Goal: Task Accomplishment & Management: Complete application form

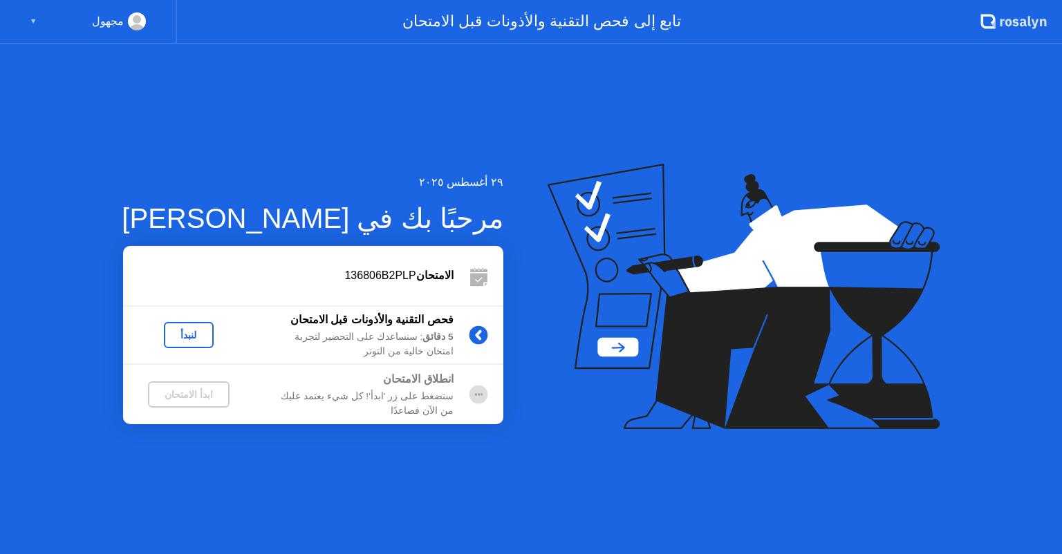
click at [203, 339] on div "لنبدأ" at bounding box center [188, 335] width 39 height 11
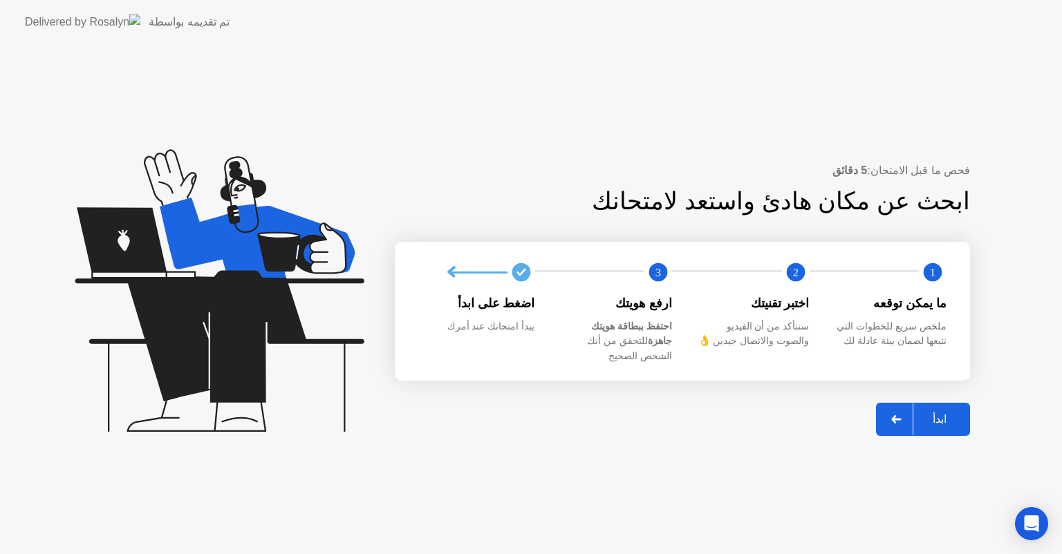
click at [941, 418] on div "ابدأ" at bounding box center [939, 419] width 53 height 13
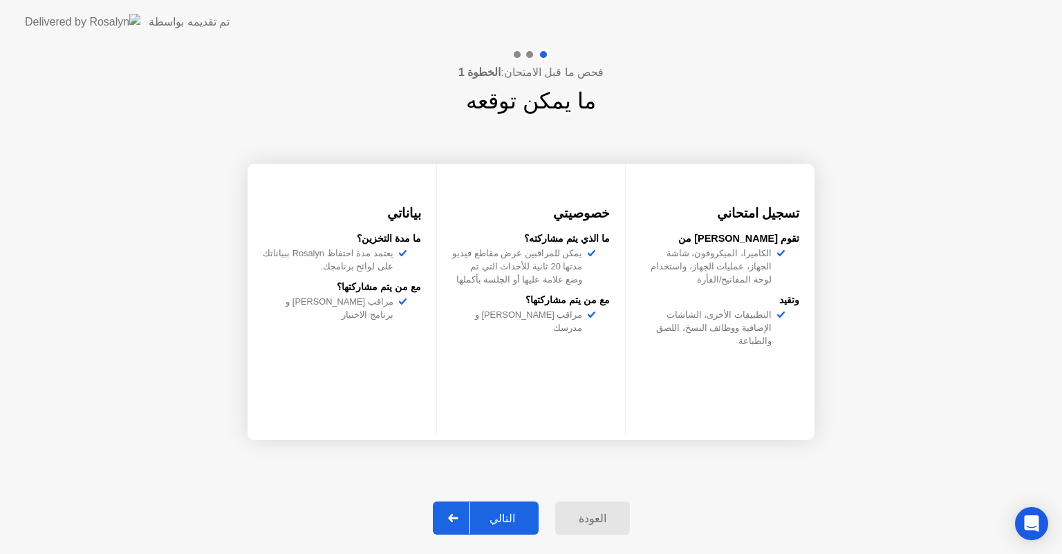
click at [470, 504] on div at bounding box center [453, 519] width 33 height 32
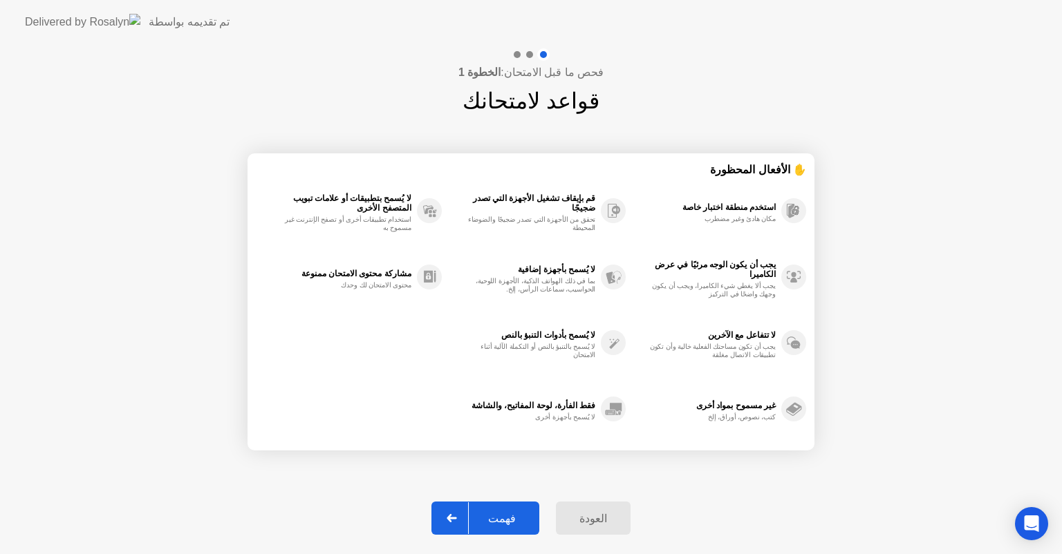
click at [469, 518] on div at bounding box center [452, 519] width 33 height 32
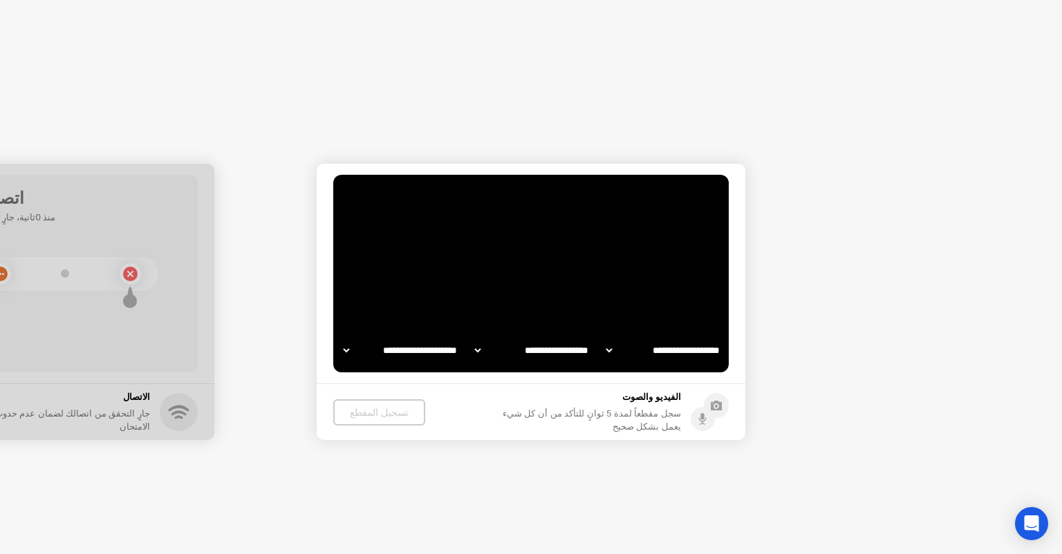
select select "**********"
select select "*******"
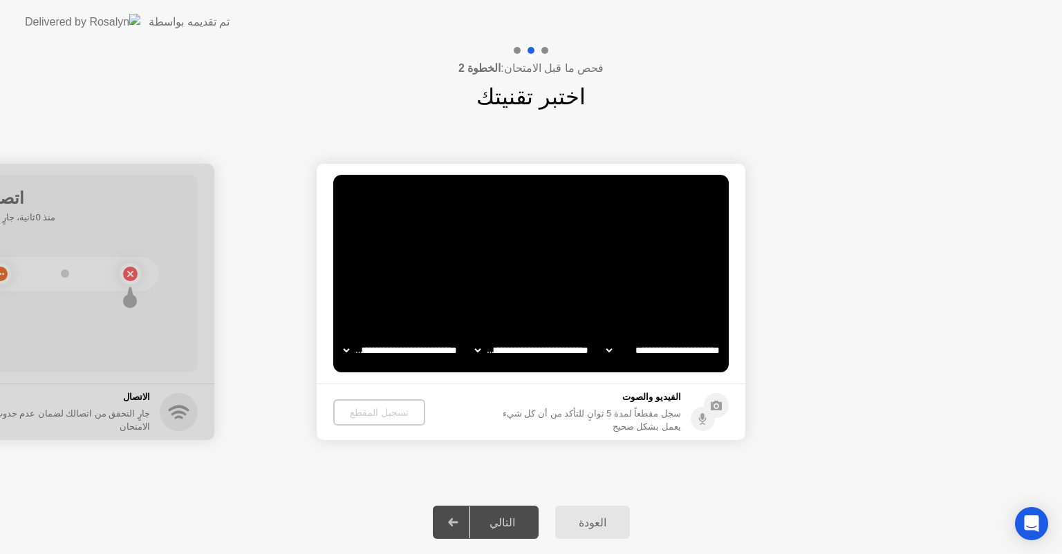
click at [390, 346] on select "**********" at bounding box center [401, 351] width 118 height 28
select select "**********"
click at [342, 337] on select "**********" at bounding box center [401, 351] width 118 height 28
click at [398, 413] on div "تسجيل المقطع" at bounding box center [379, 412] width 81 height 11
click at [382, 415] on div "تسجيل المقطع" at bounding box center [379, 412] width 81 height 11
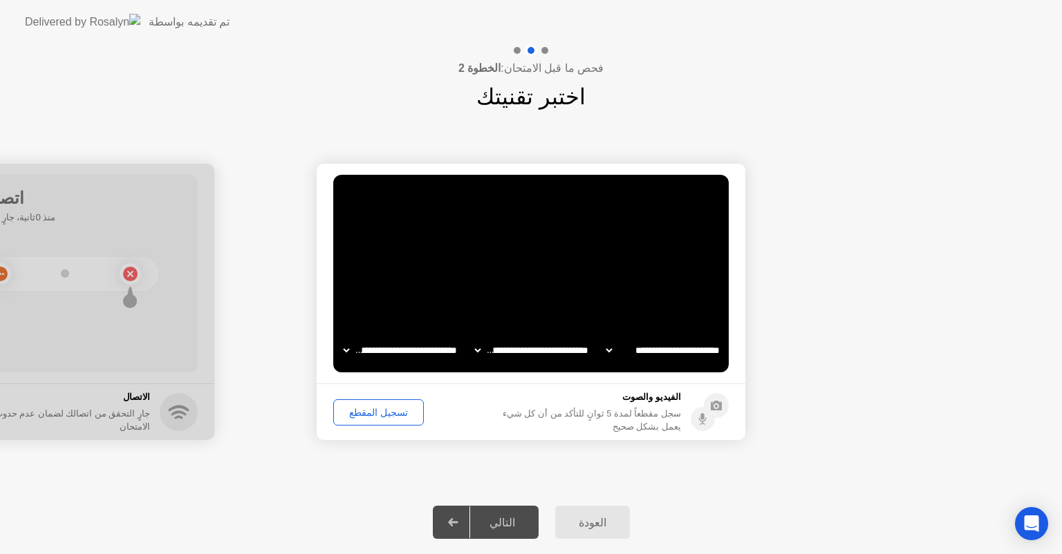
click at [382, 413] on div "تسجيل المقطع" at bounding box center [378, 412] width 81 height 11
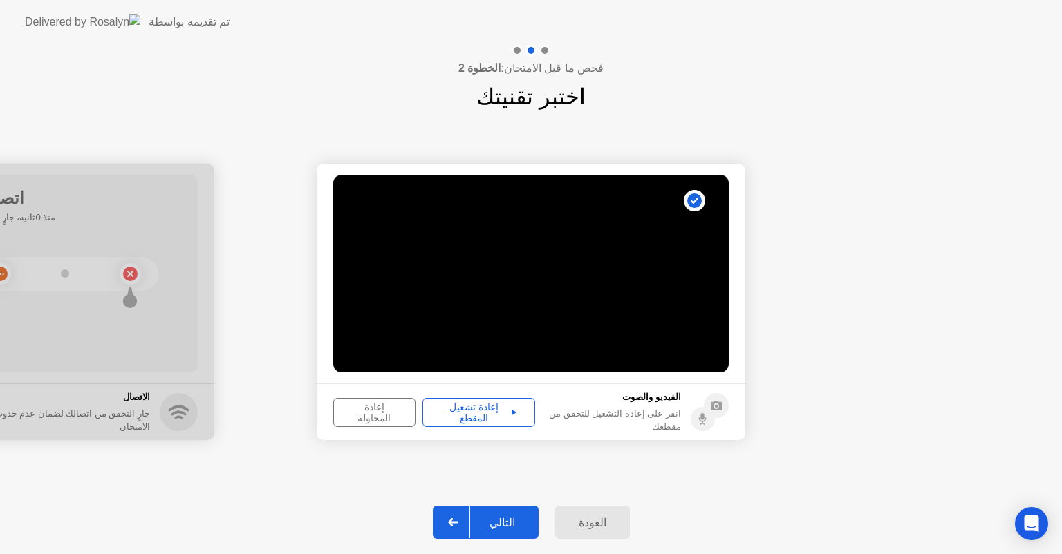
click at [455, 409] on div "إعادة تشغيل المقطع" at bounding box center [478, 413] width 103 height 22
click at [470, 514] on div at bounding box center [453, 523] width 33 height 32
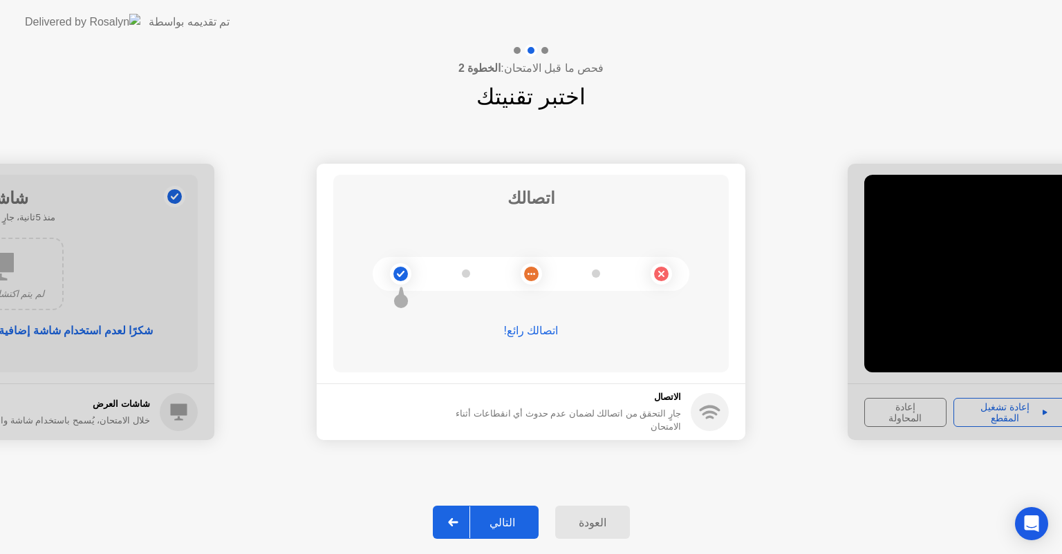
click at [470, 524] on div at bounding box center [453, 523] width 33 height 32
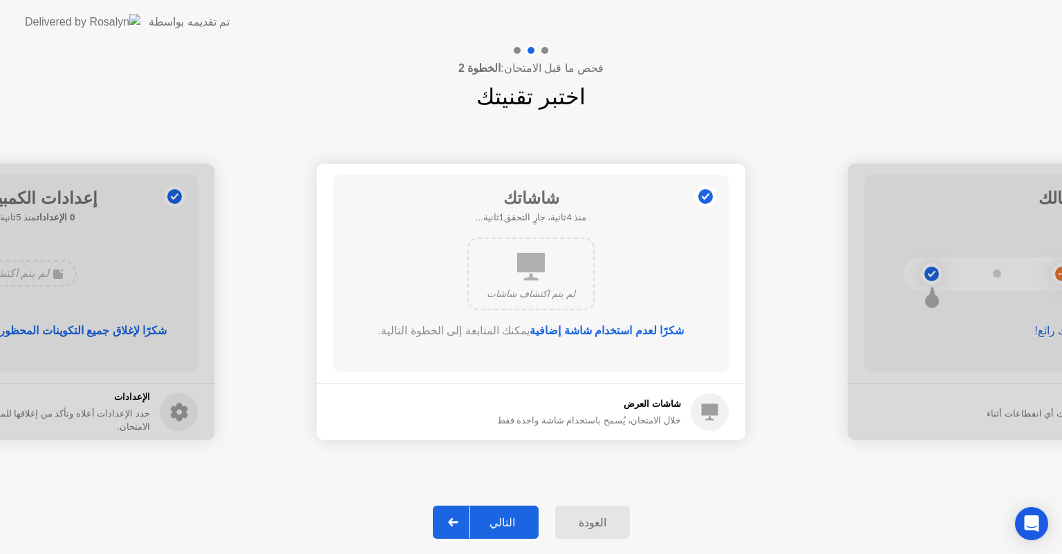
click at [447, 516] on div at bounding box center [453, 523] width 33 height 32
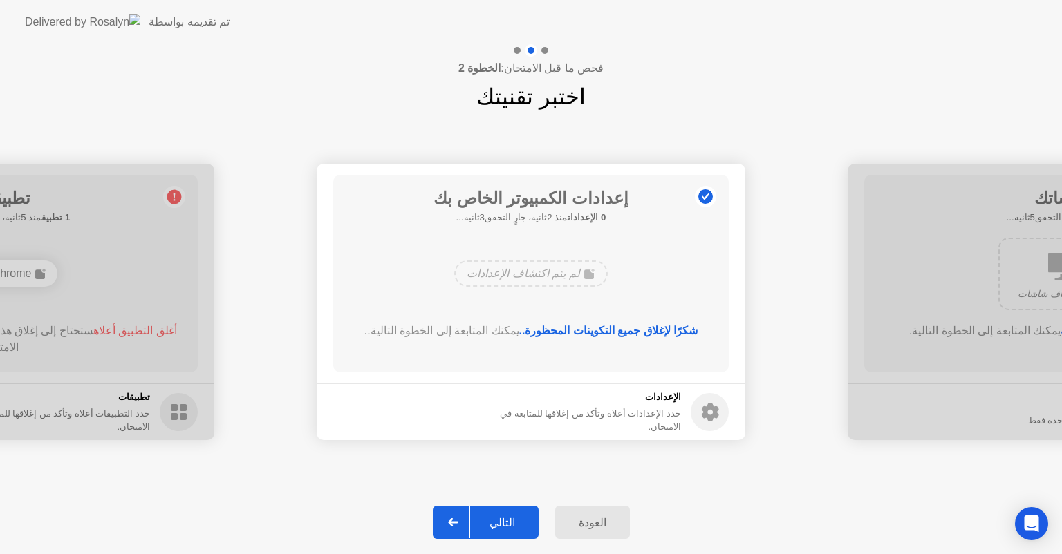
click at [447, 516] on div at bounding box center [453, 523] width 33 height 32
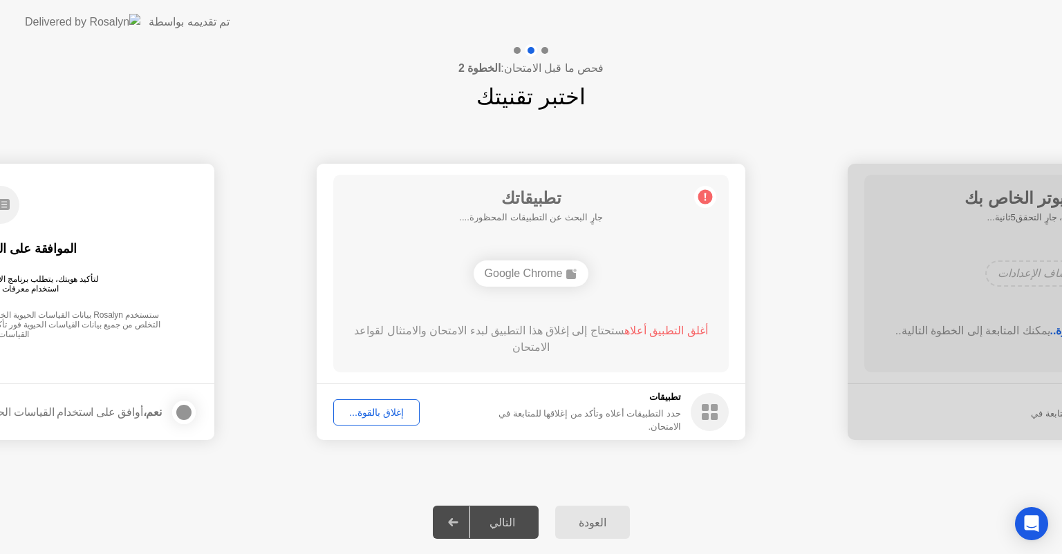
click at [373, 413] on div "إغلاق بالقوة..." at bounding box center [376, 412] width 77 height 11
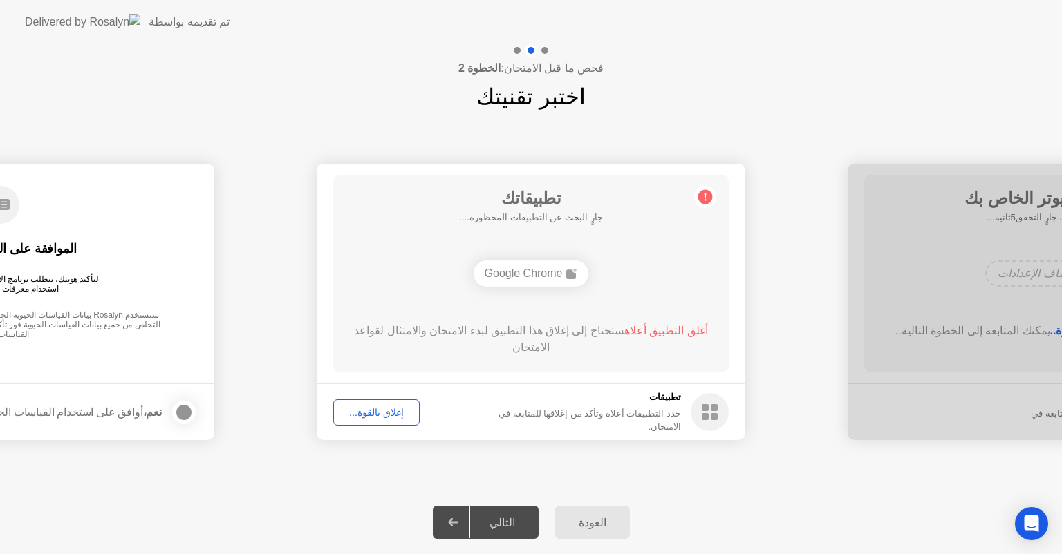
click at [369, 407] on div "إغلاق بالقوة..." at bounding box center [376, 412] width 77 height 11
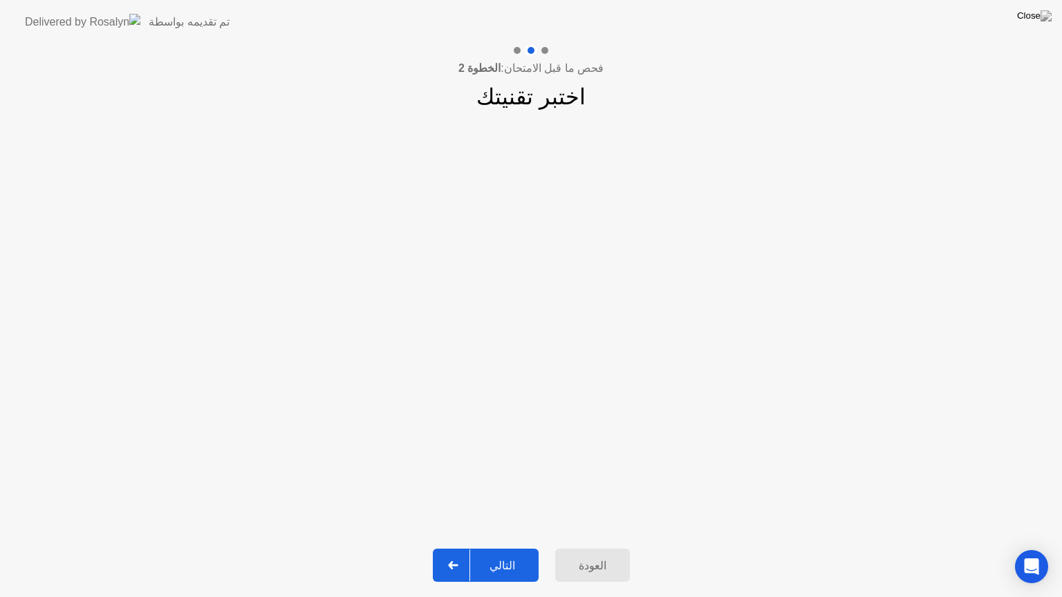
click at [456, 554] on div at bounding box center [453, 566] width 33 height 32
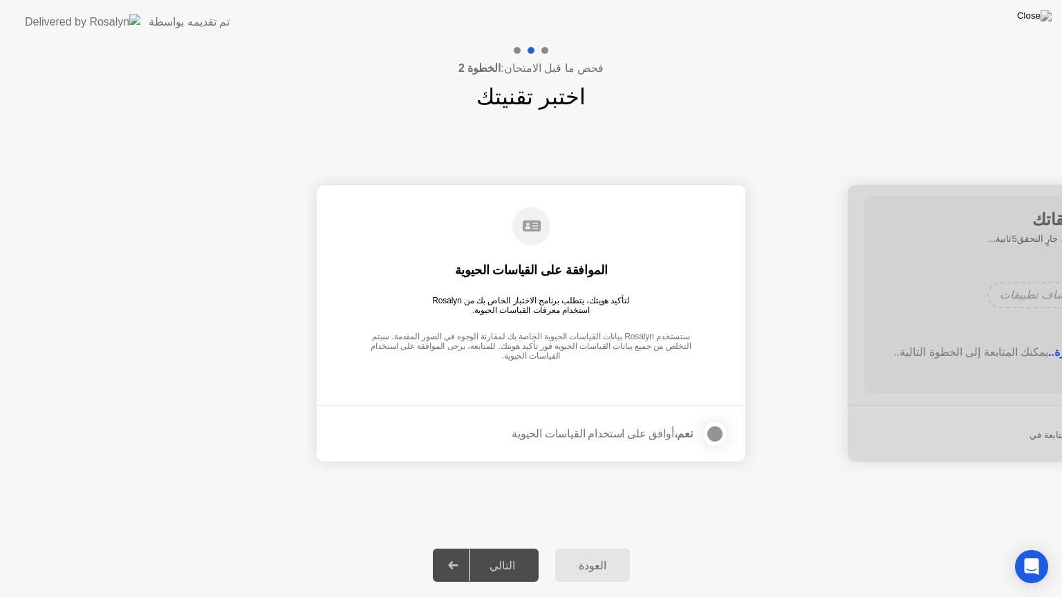
click at [721, 433] on div at bounding box center [715, 434] width 17 height 17
click at [481, 554] on div "التالي" at bounding box center [502, 565] width 64 height 13
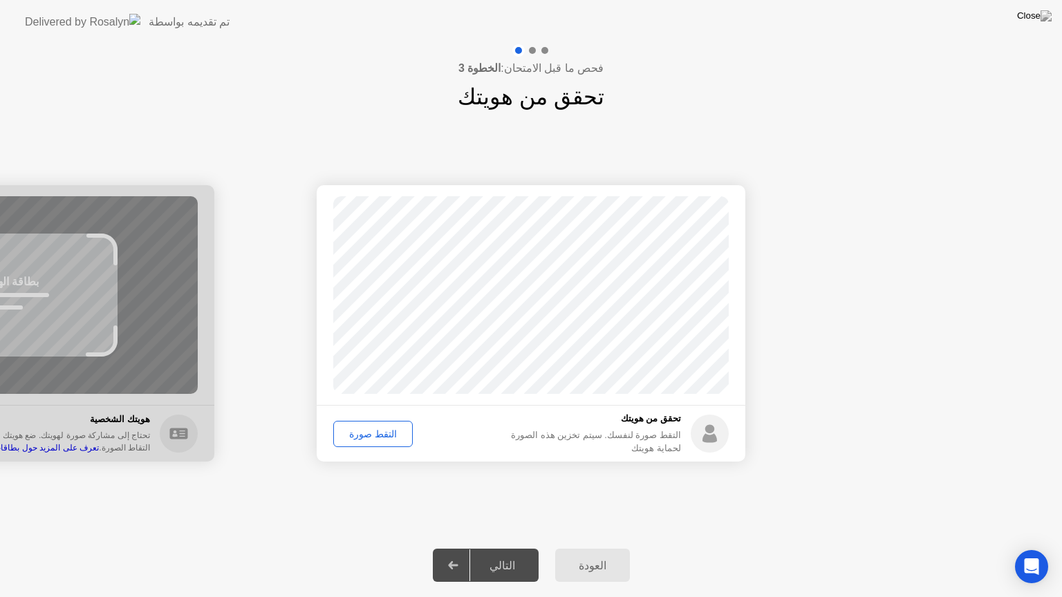
click at [368, 438] on div "التقط صورة" at bounding box center [373, 434] width 70 height 11
click at [395, 429] on div "إعادة الالتقاط" at bounding box center [375, 434] width 75 height 11
click at [395, 429] on div "التقط صورة" at bounding box center [373, 434] width 70 height 11
click at [470, 554] on div at bounding box center [453, 566] width 33 height 32
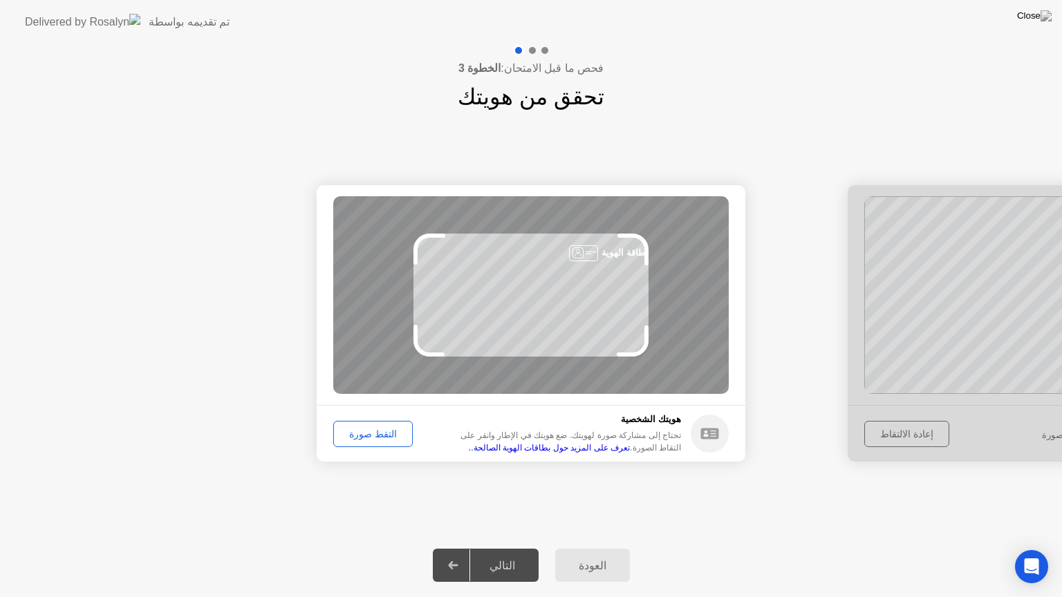
click at [368, 442] on button "التقط صورة" at bounding box center [373, 434] width 80 height 26
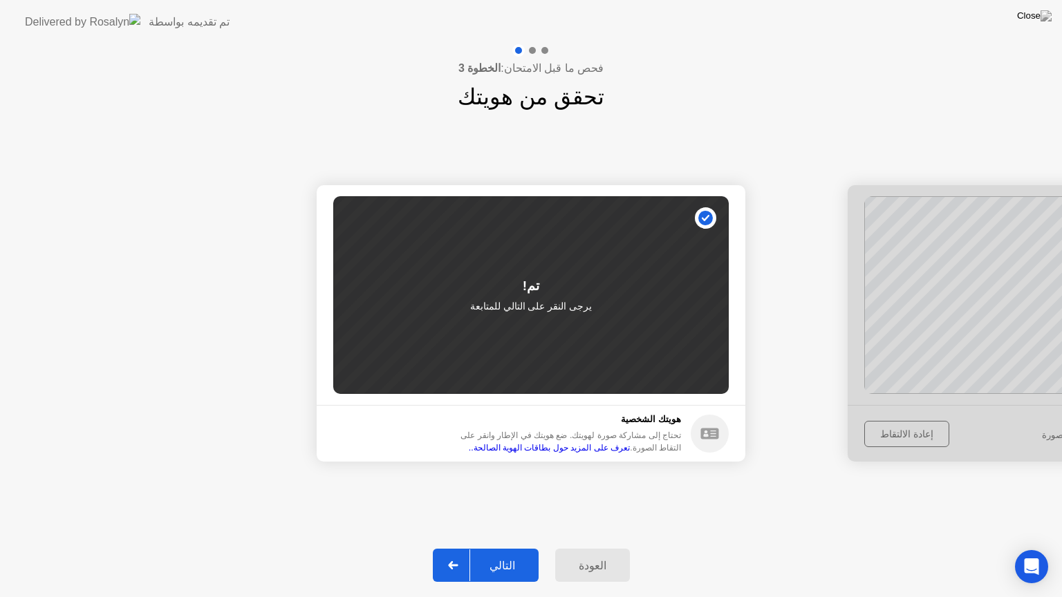
click at [454, 554] on div at bounding box center [453, 566] width 33 height 32
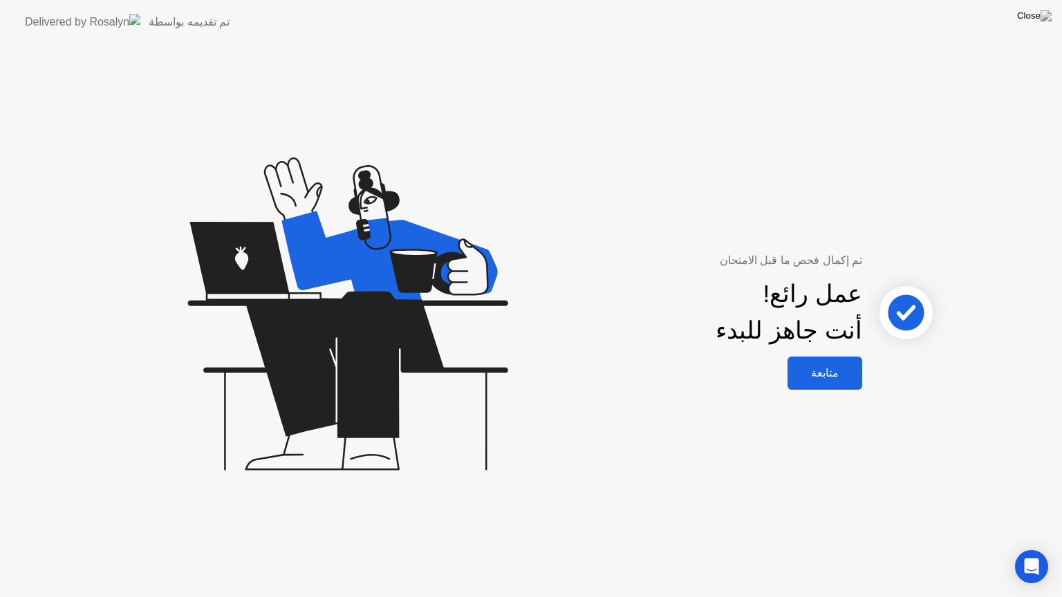
click at [826, 373] on div "متابعة" at bounding box center [825, 372] width 66 height 13
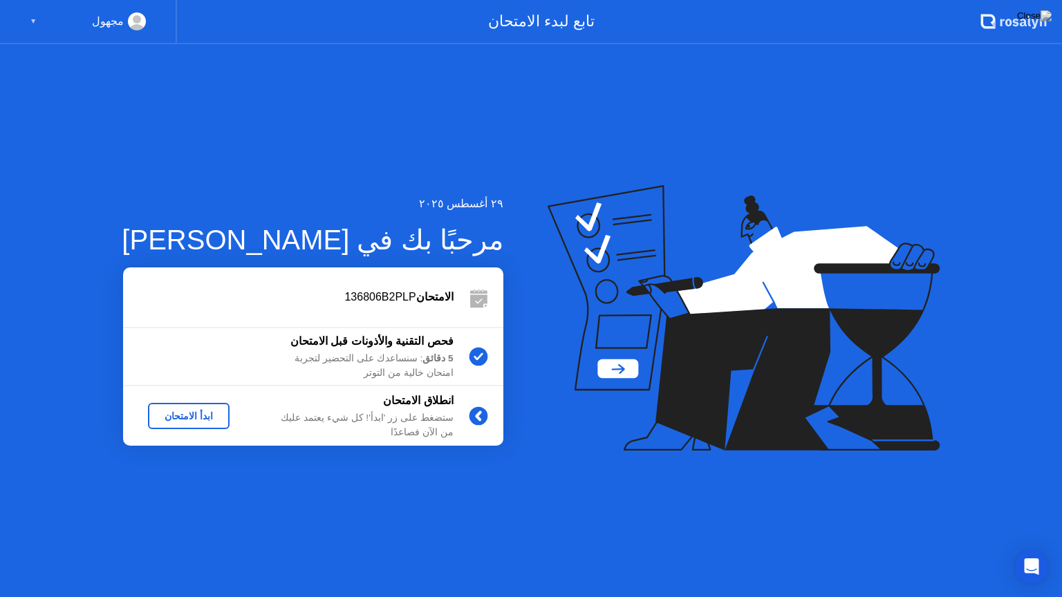
click at [194, 415] on div "ابدأ الامتحان" at bounding box center [188, 416] width 71 height 11
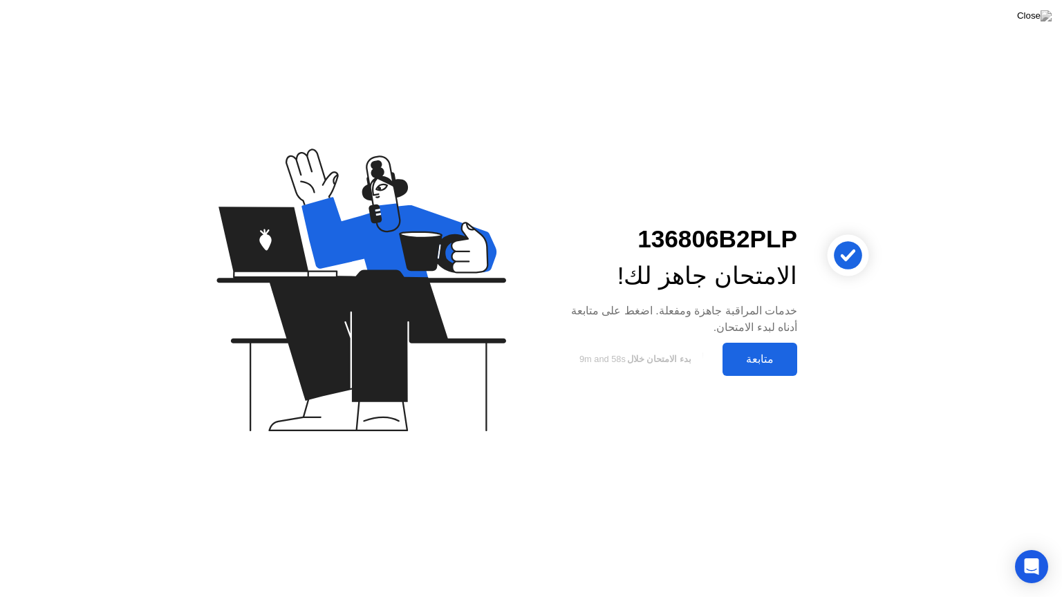
click at [763, 362] on div "متابعة" at bounding box center [760, 359] width 66 height 13
